Goal: Transaction & Acquisition: Obtain resource

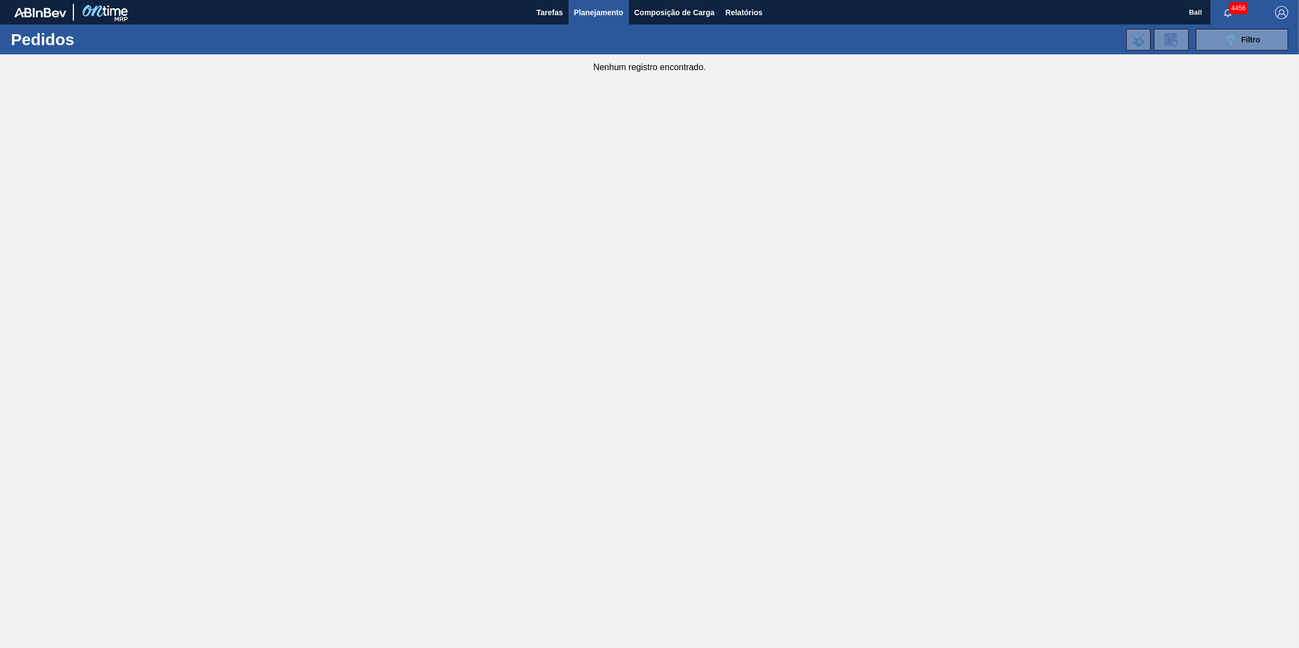
click at [337, 169] on main "Tarefas Planejamento Composição de Carga Relatórios Ball 4456 Marcar todas como…" at bounding box center [649, 324] width 1299 height 648
click at [556, 11] on span "Tarefas" at bounding box center [549, 12] width 27 height 13
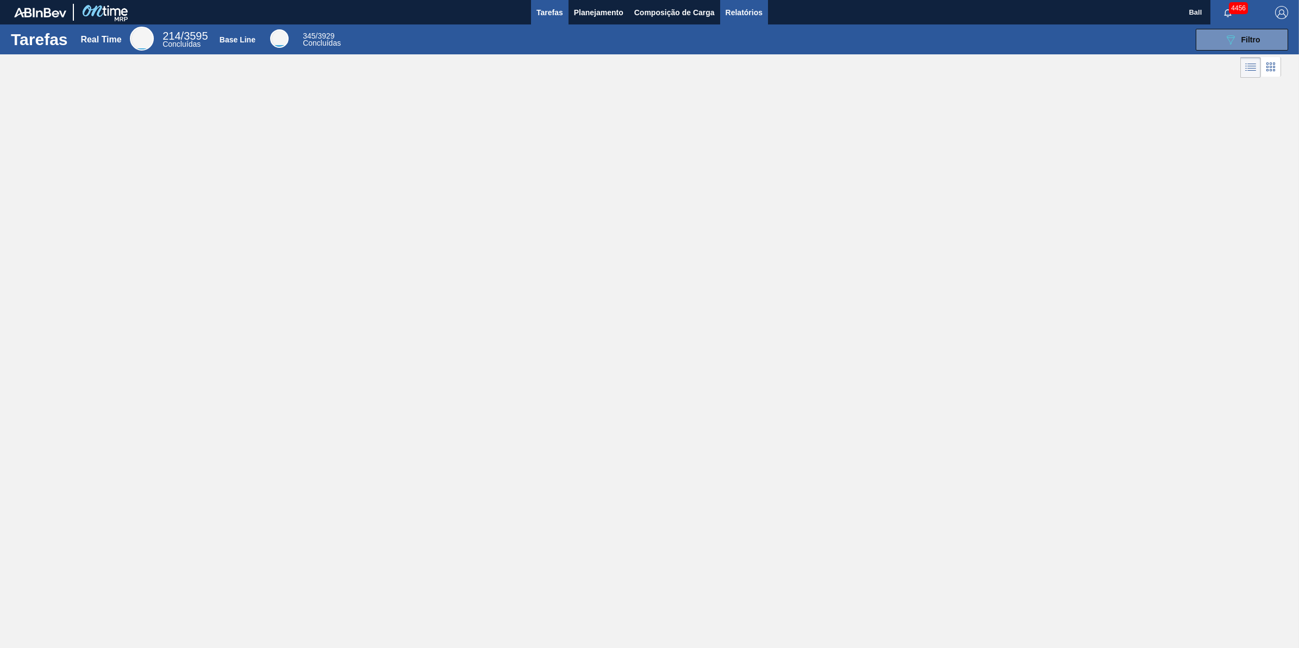
click at [752, 20] on button "Relatórios" at bounding box center [744, 12] width 48 height 24
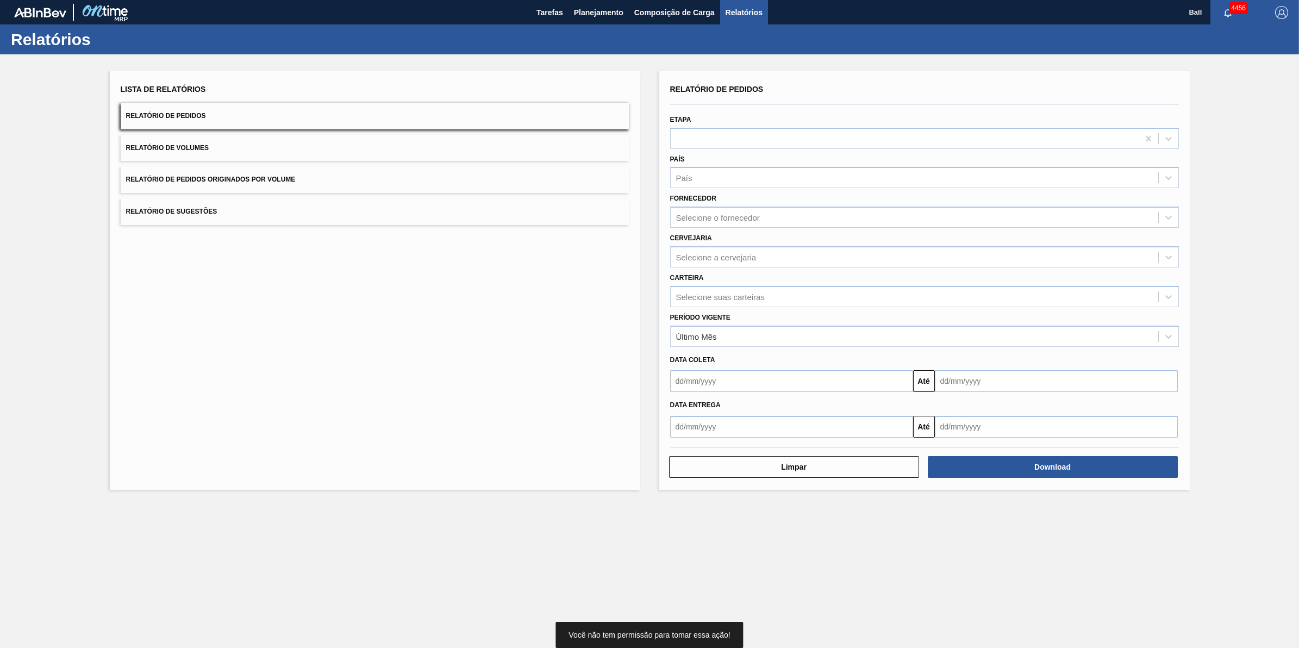
click at [223, 118] on button "Relatório de Pedidos" at bounding box center [375, 116] width 509 height 27
click at [199, 156] on button "Relatório de Volumes" at bounding box center [375, 148] width 509 height 27
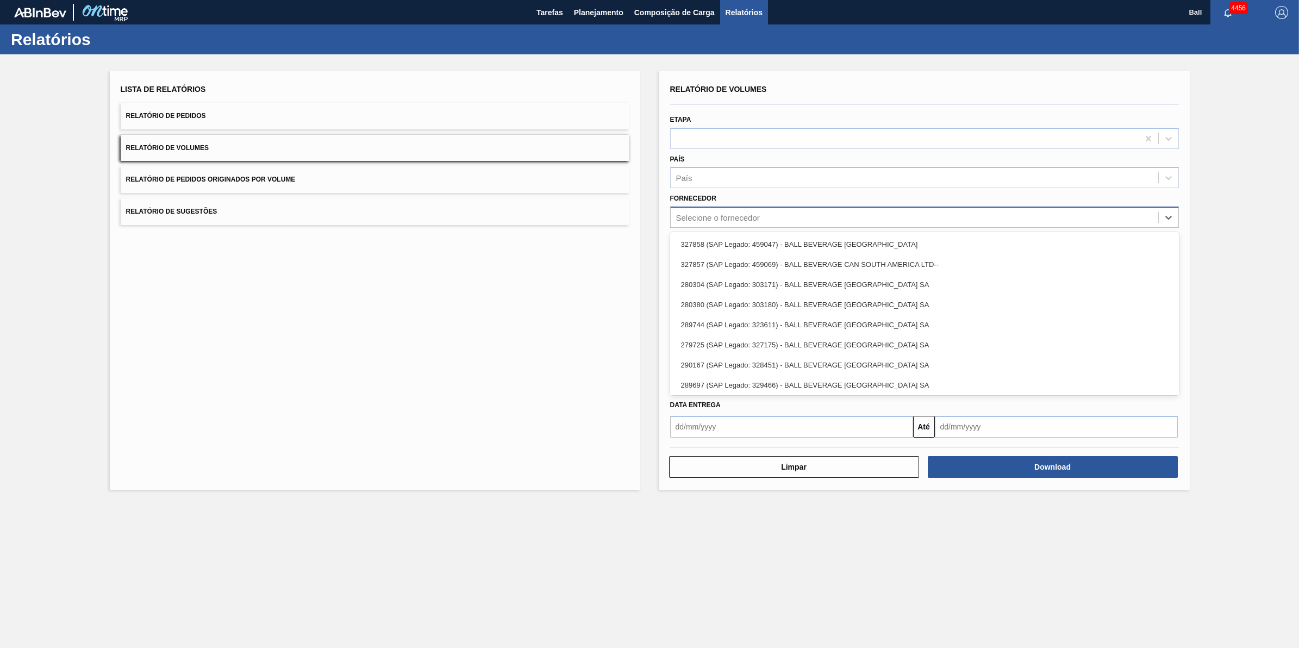
click at [719, 215] on div "Selecione o fornecedor" at bounding box center [718, 217] width 84 height 9
click at [721, 213] on div "Selecione o fornecedor" at bounding box center [718, 217] width 84 height 9
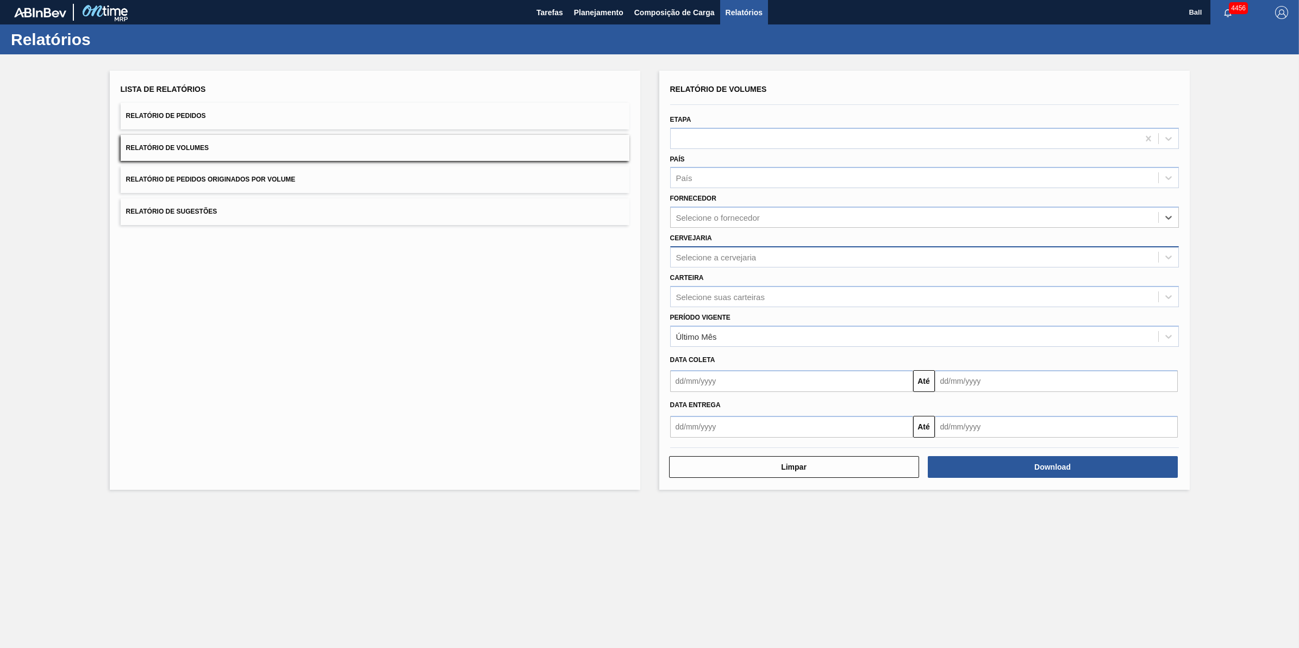
click at [699, 246] on div "Selecione a cervejaria" at bounding box center [924, 256] width 509 height 21
click at [711, 283] on div "Carteira Selecione suas carteiras" at bounding box center [924, 288] width 509 height 37
click at [716, 299] on div "Selecione suas carteiras" at bounding box center [720, 296] width 89 height 9
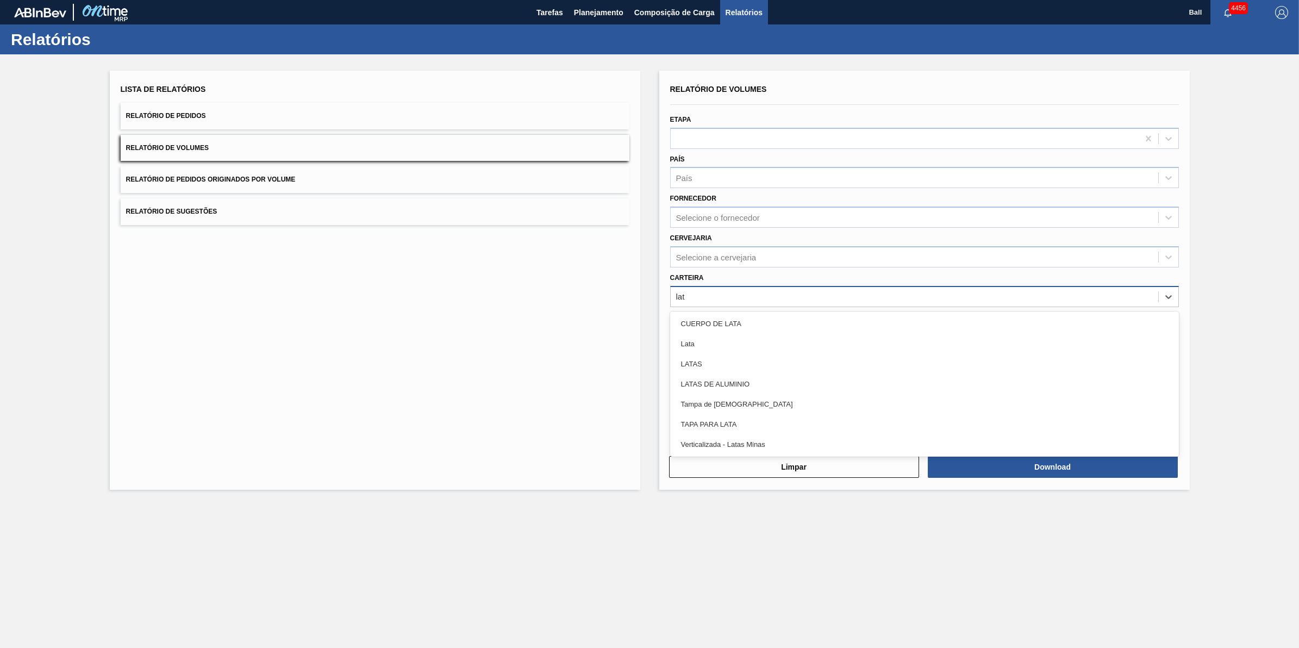
type input "lata"
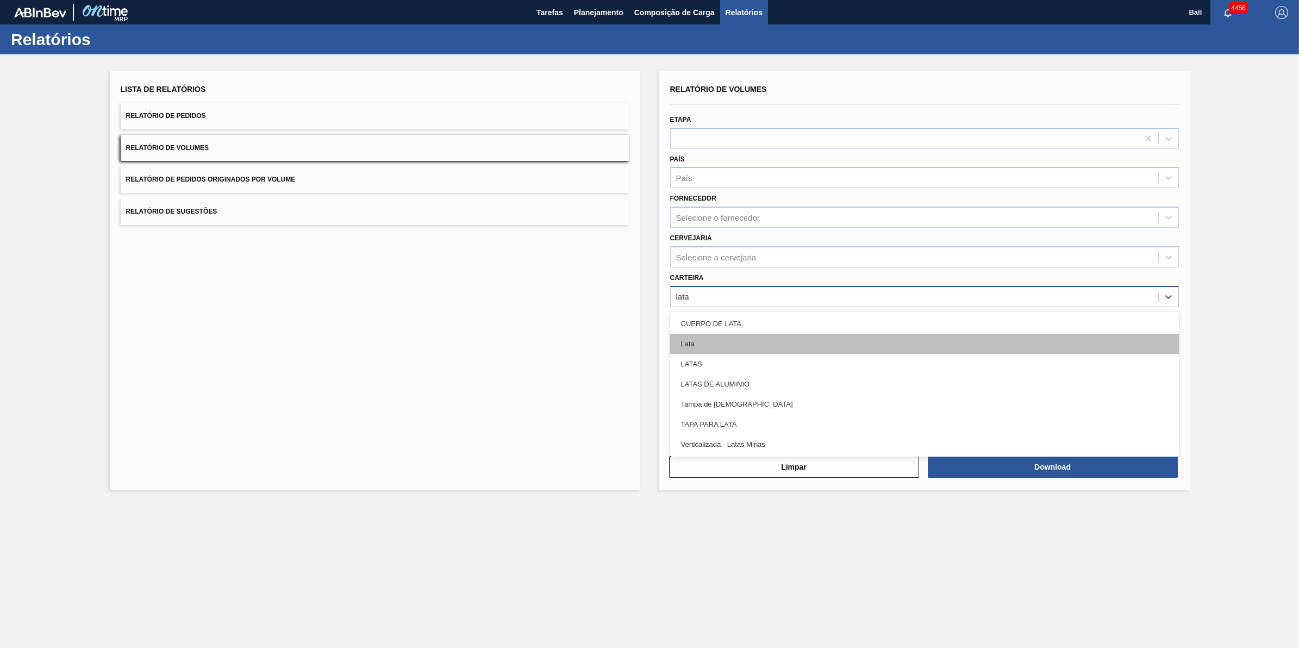
click at [719, 342] on div "Lata" at bounding box center [924, 344] width 509 height 20
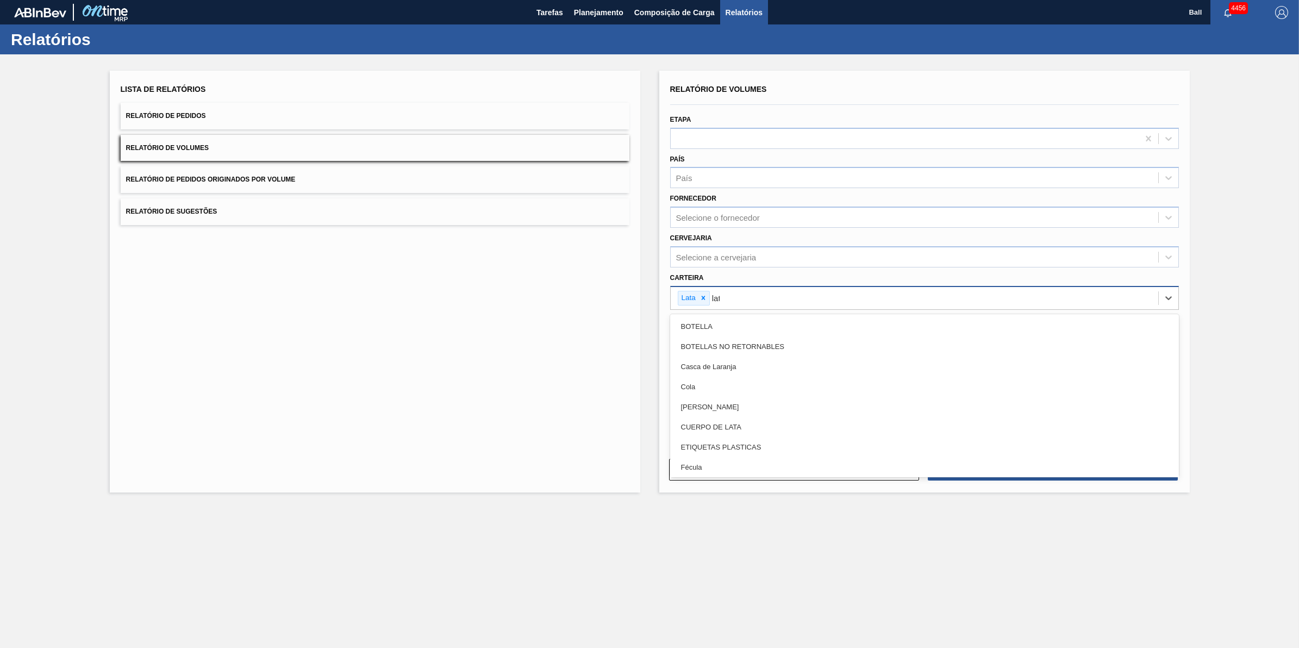
type input "latas"
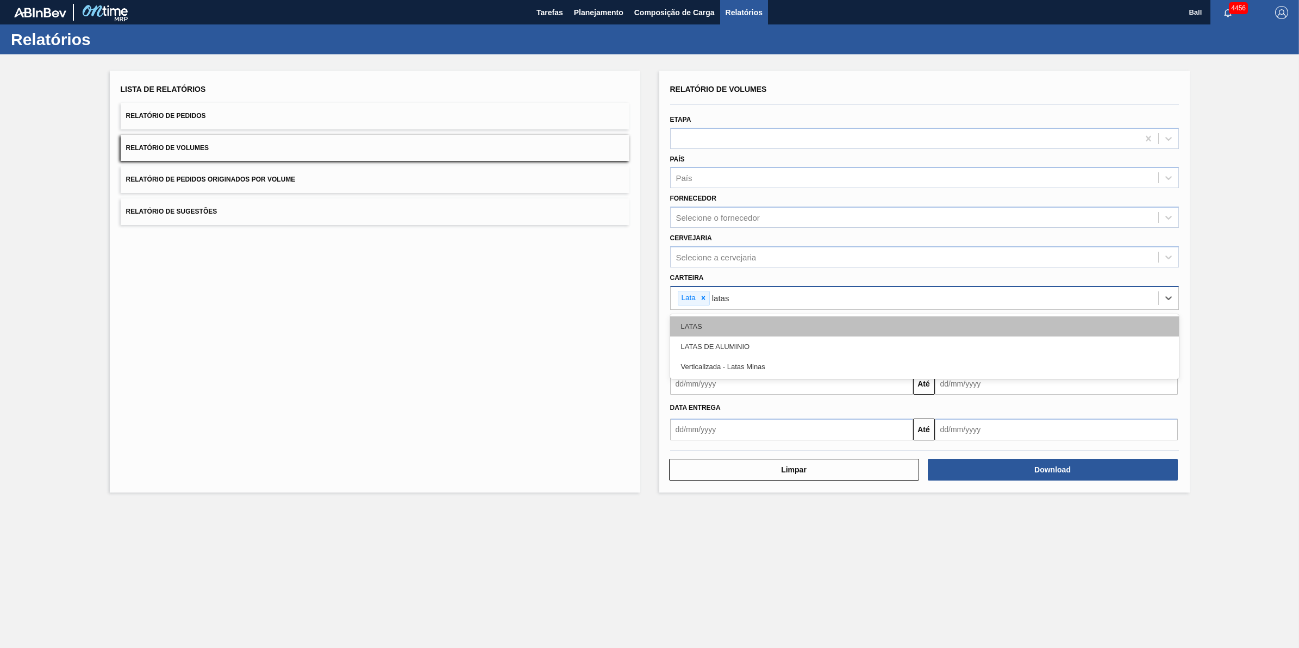
click at [726, 316] on div "LATAS" at bounding box center [924, 326] width 509 height 20
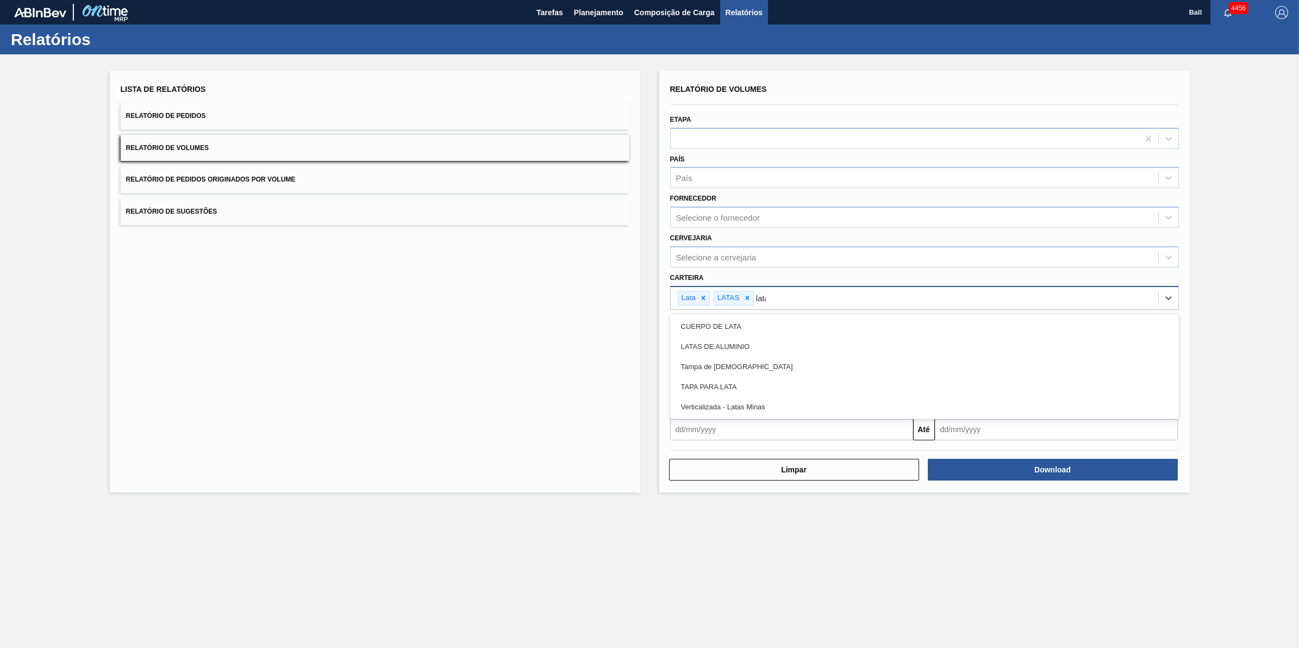
type input "latas"
click at [726, 316] on div "LATAS DE ALUMINIO" at bounding box center [924, 326] width 509 height 20
click at [823, 262] on div "Selecione a cervejaria" at bounding box center [914, 257] width 487 height 16
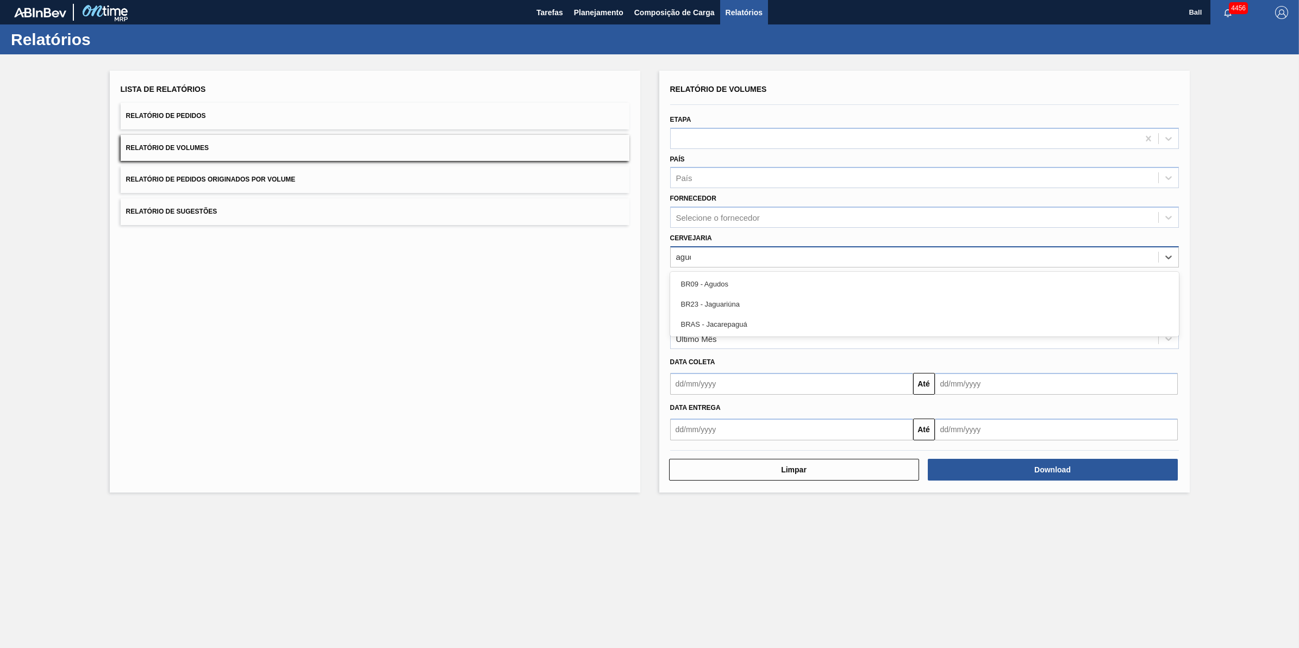
type input "agudo"
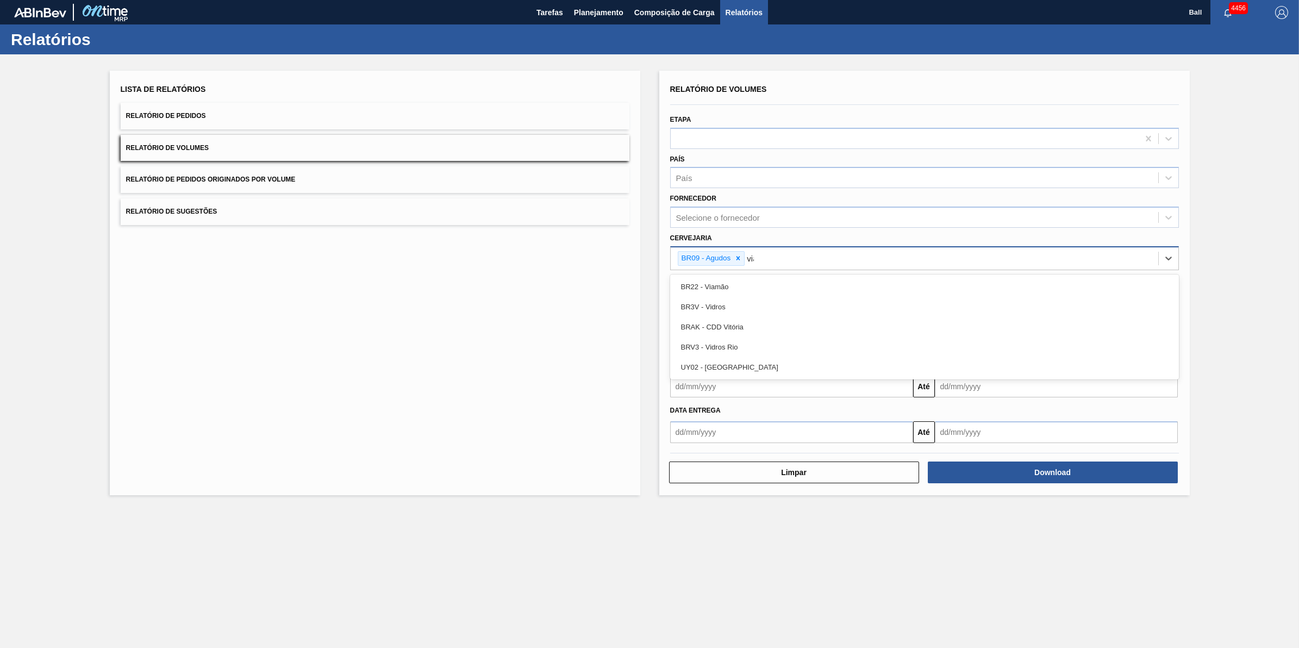
type input "viam"
type input "lages"
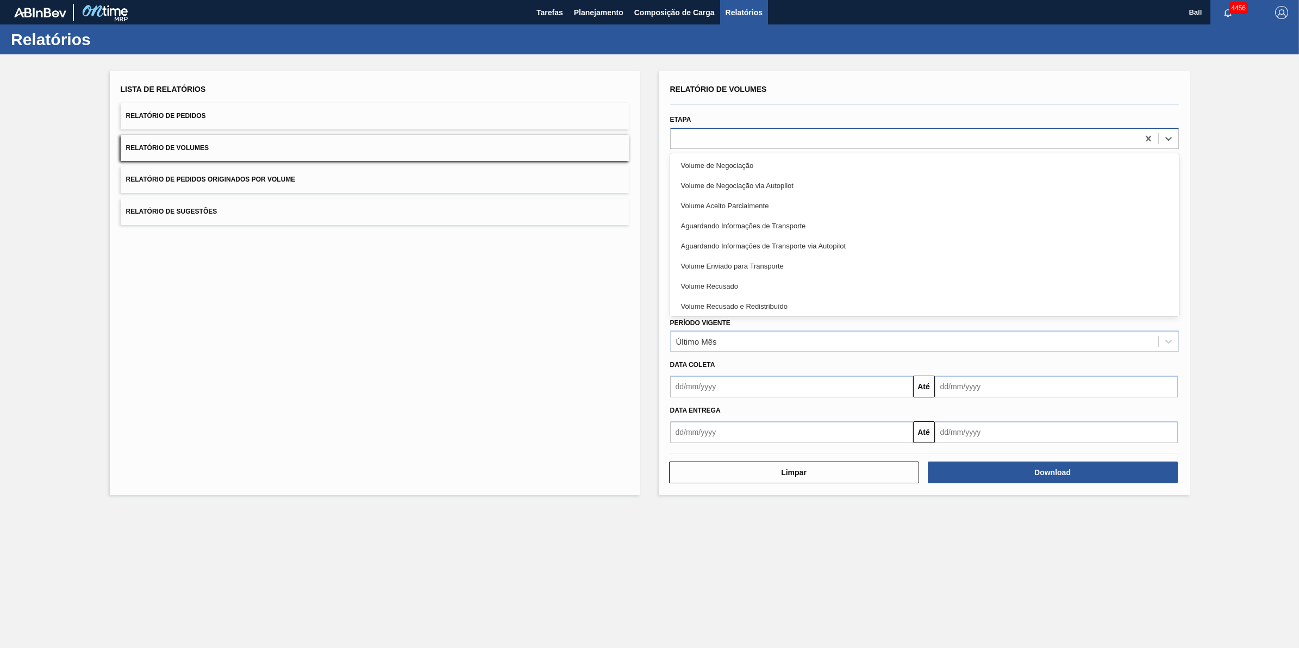
click at [742, 137] on div at bounding box center [905, 138] width 468 height 16
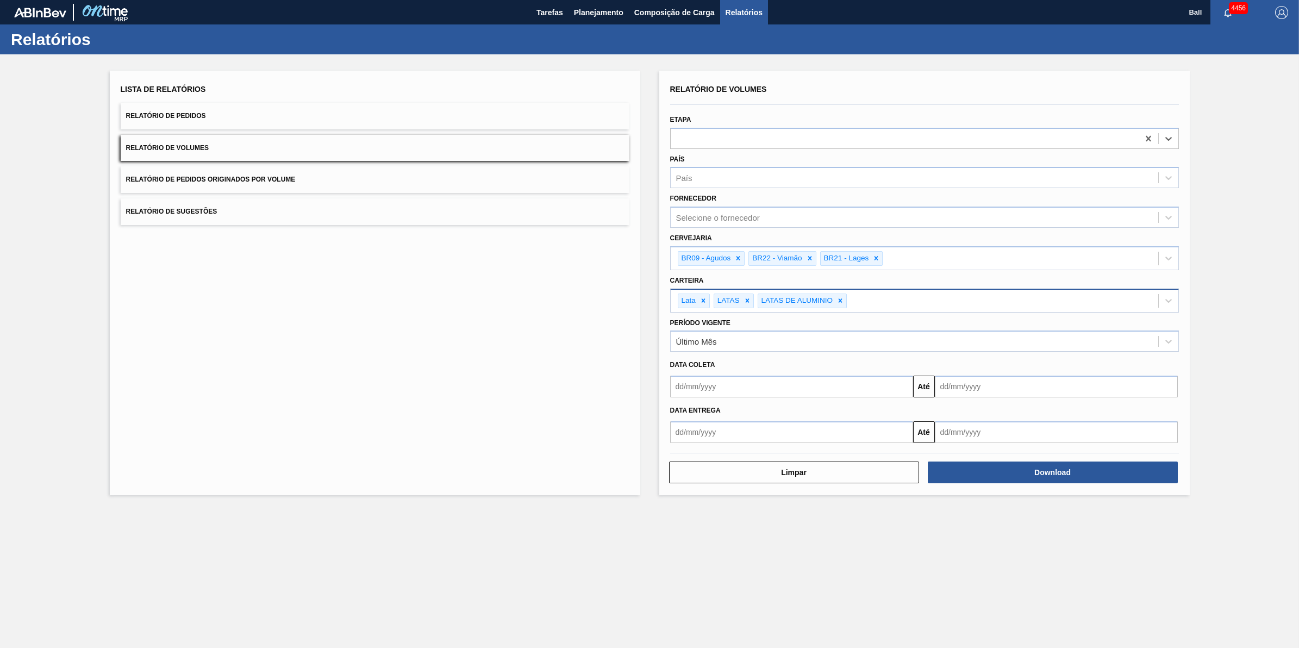
click at [316, 120] on button "Relatório de Pedidos" at bounding box center [375, 116] width 509 height 27
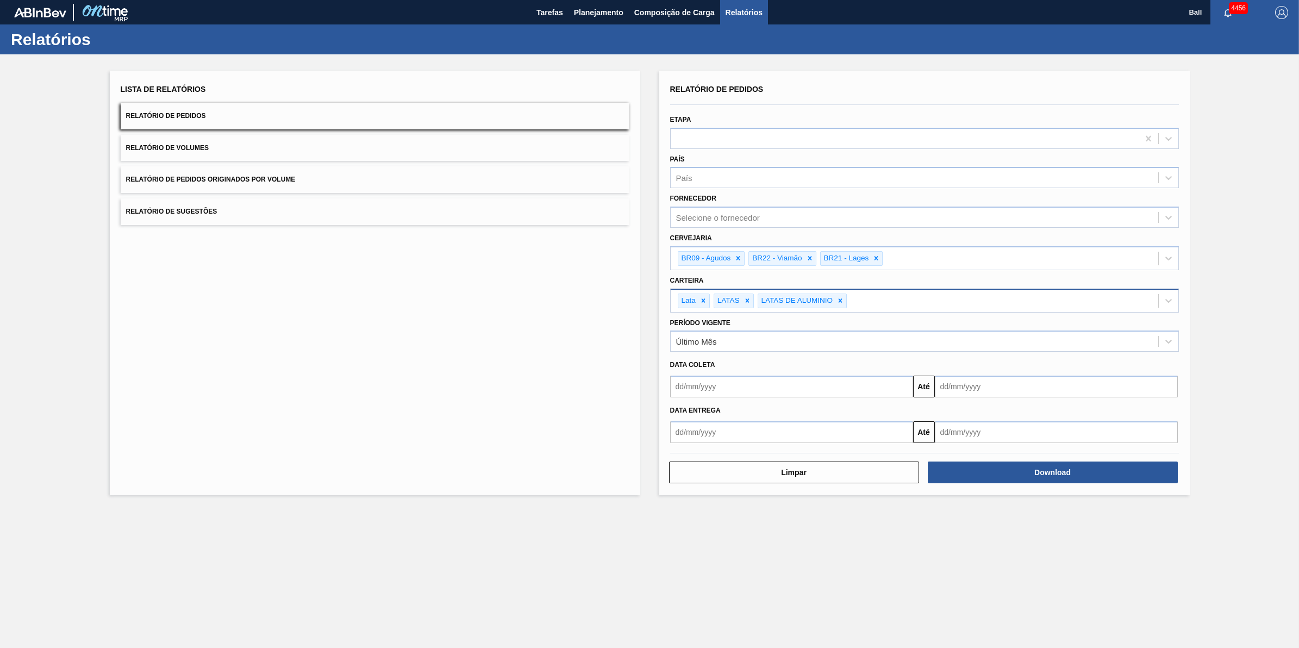
click at [292, 107] on button "Relatório de Pedidos" at bounding box center [375, 116] width 509 height 27
click at [1004, 471] on button "Download" at bounding box center [1053, 472] width 250 height 22
drag, startPoint x: 523, startPoint y: 544, endPoint x: 152, endPoint y: 523, distance: 371.2
click at [522, 542] on main "Tarefas Planejamento Composição de Carga Relatórios Ball 4456 Marcar todas como…" at bounding box center [649, 324] width 1299 height 648
